Goal: Task Accomplishment & Management: Manage account settings

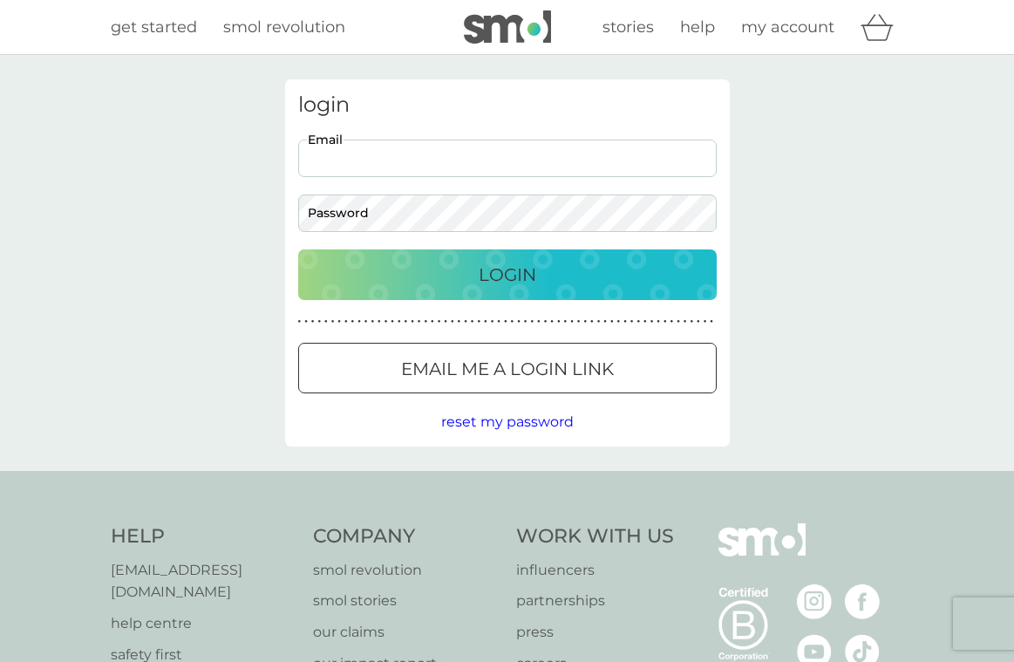
type input "[EMAIL_ADDRESS][DOMAIN_NAME]"
click at [502, 276] on p "Login" at bounding box center [508, 275] width 58 height 28
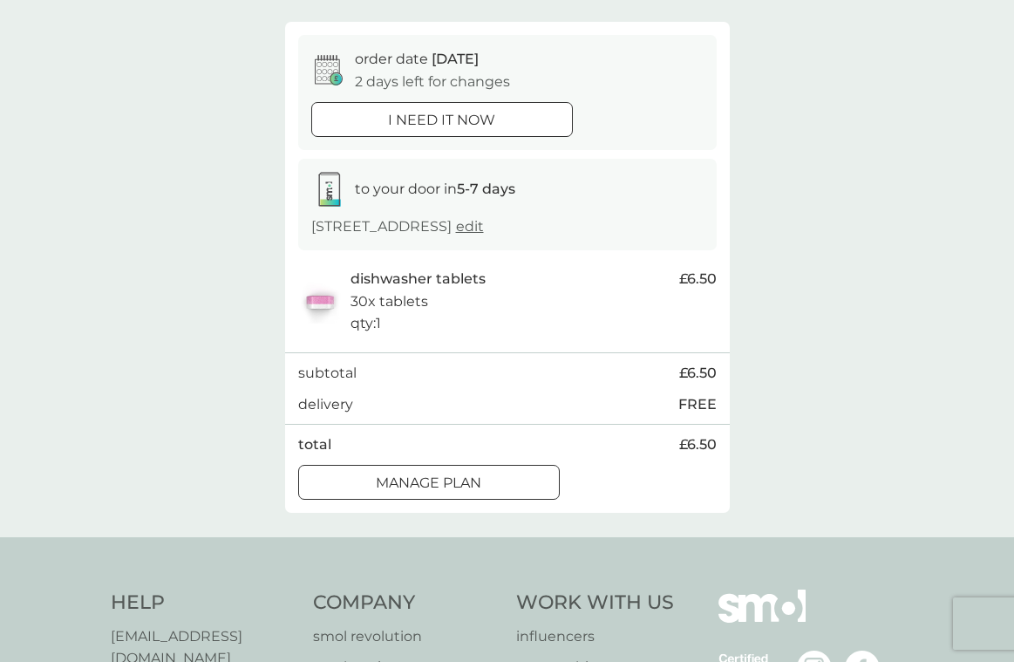
scroll to position [146, 0]
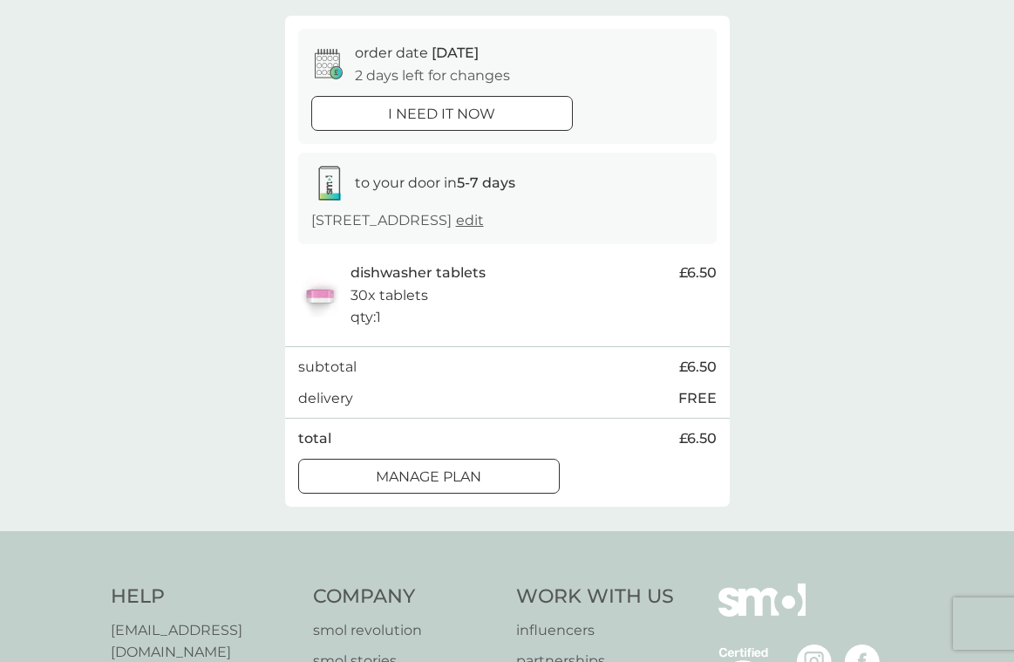
click at [470, 468] on p "Manage plan" at bounding box center [429, 477] width 106 height 23
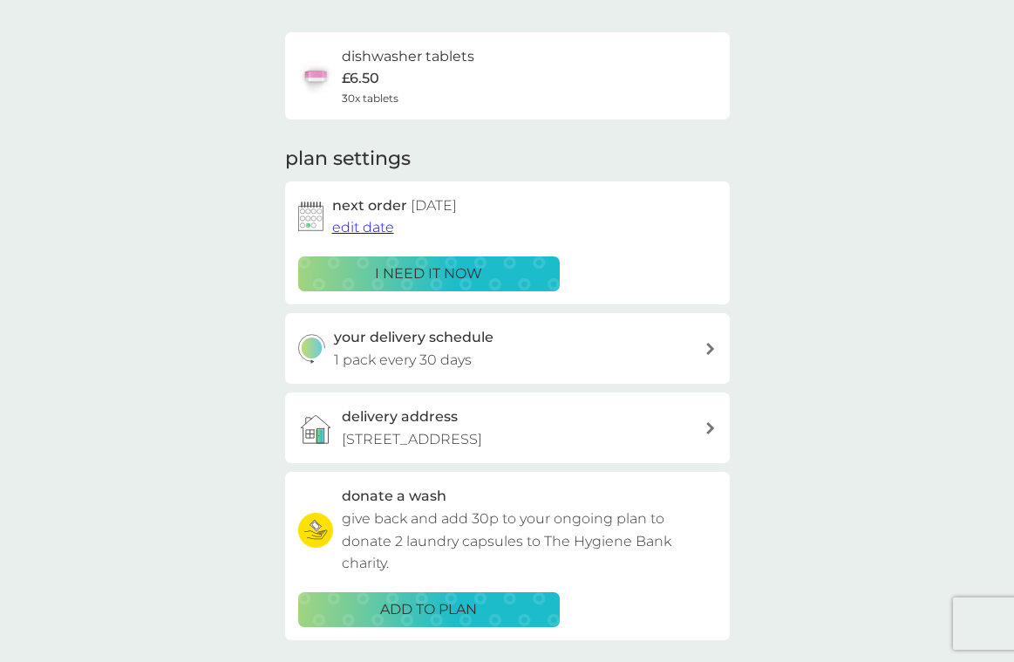
scroll to position [114, 0]
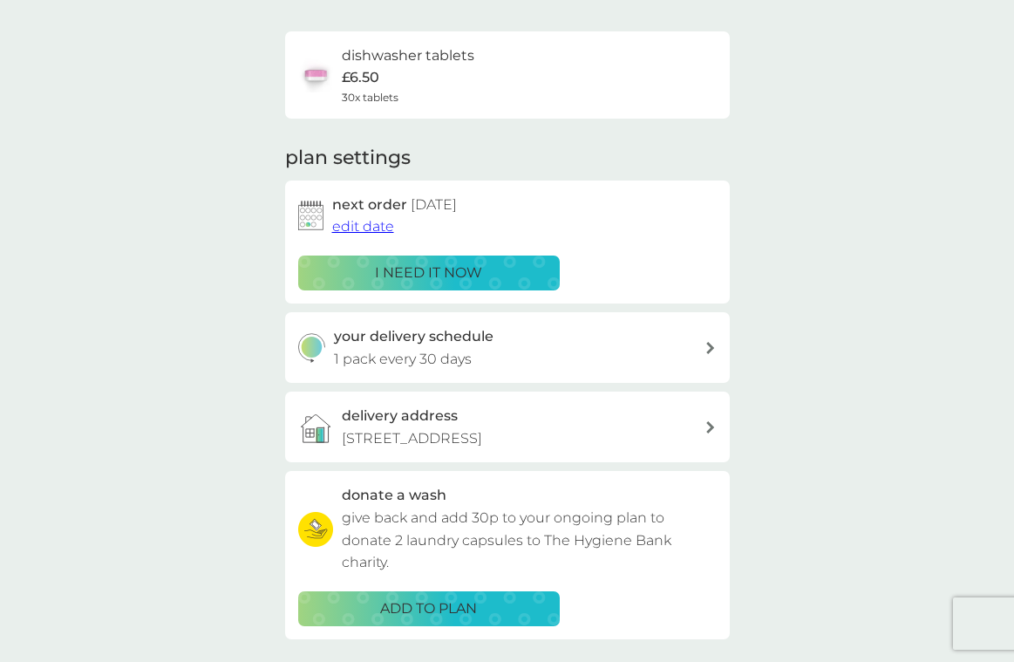
click at [359, 222] on span "edit date" at bounding box center [363, 226] width 62 height 17
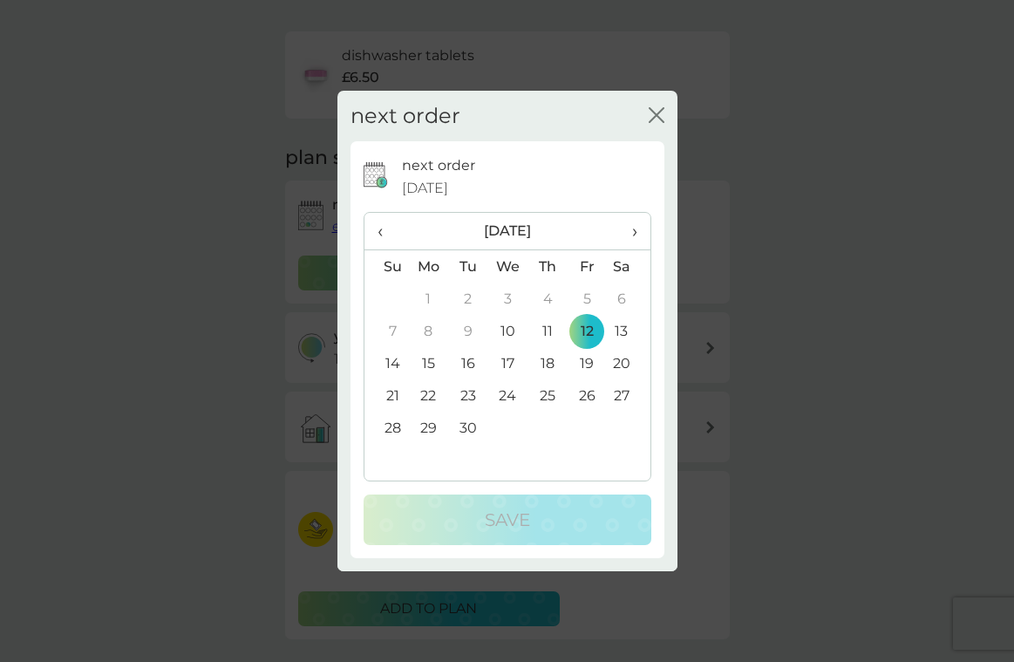
click at [589, 395] on td "26" at bounding box center [587, 395] width 39 height 32
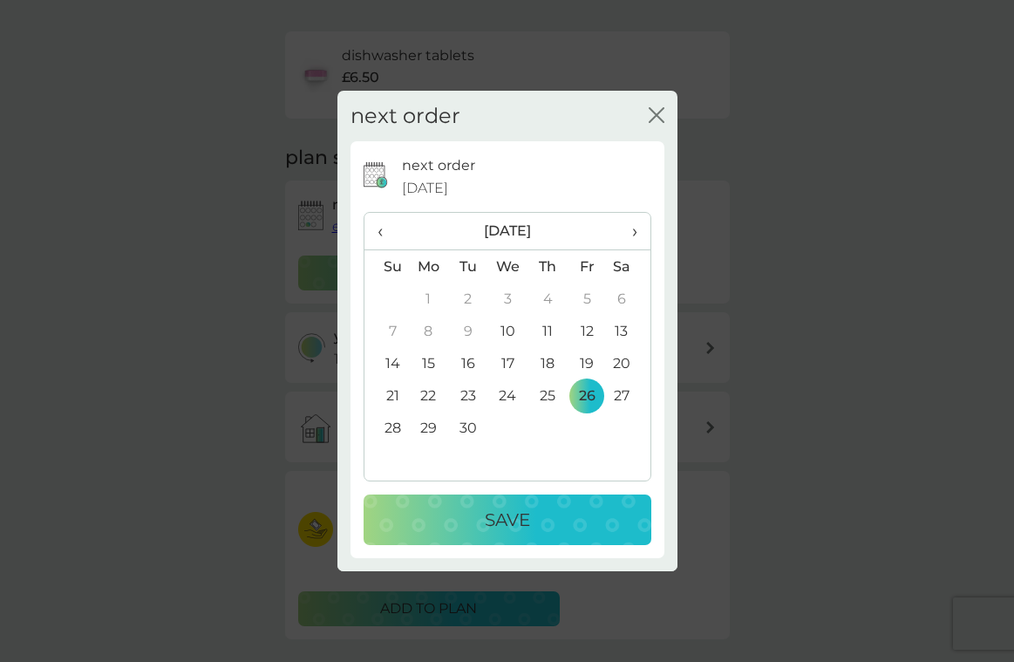
click at [497, 514] on p "Save" at bounding box center [507, 520] width 45 height 28
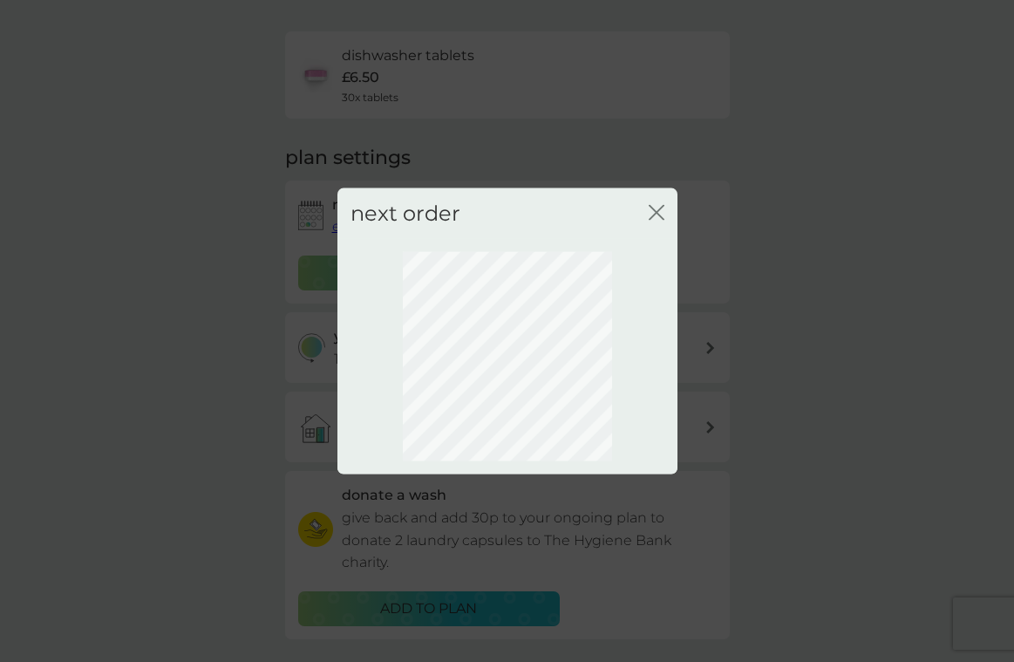
scroll to position [68, 0]
